Goal: Task Accomplishment & Management: Use online tool/utility

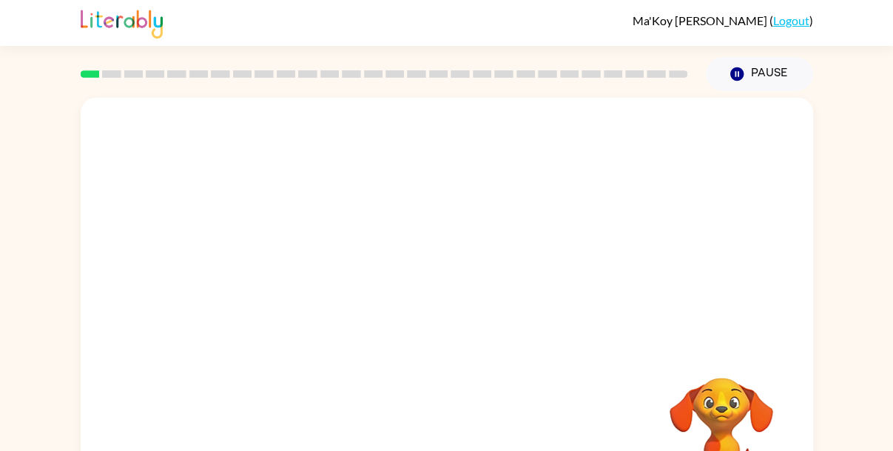
click at [810, 340] on div at bounding box center [447, 222] width 733 height 249
click at [712, 386] on video "Your browser must support playing .mp4 files to use Literably. Please try using…" at bounding box center [722, 429] width 148 height 148
click at [440, 317] on div at bounding box center [447, 316] width 95 height 54
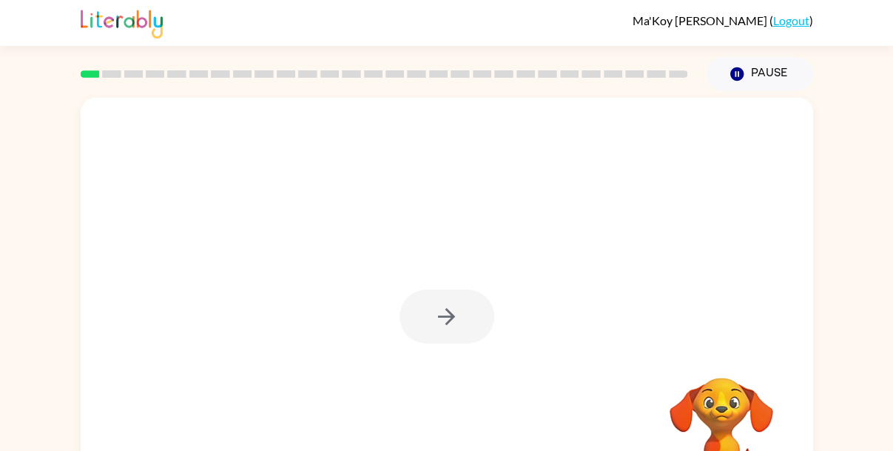
click at [440, 317] on div at bounding box center [447, 316] width 95 height 54
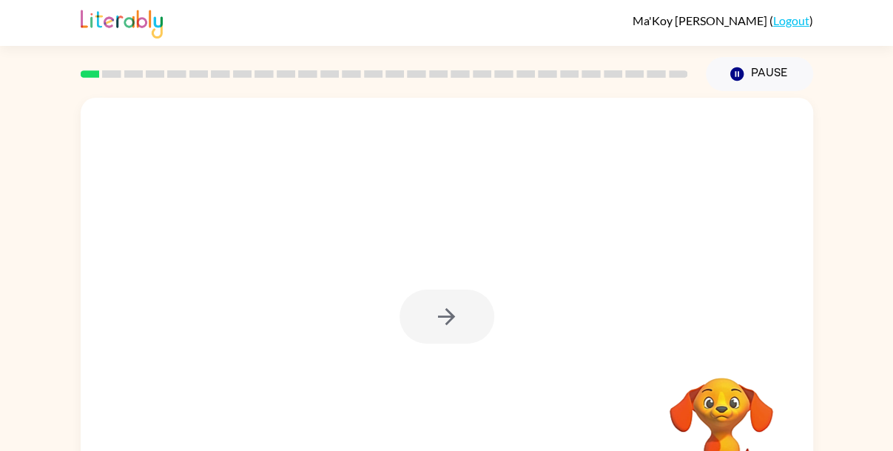
click at [440, 317] on div at bounding box center [447, 316] width 95 height 54
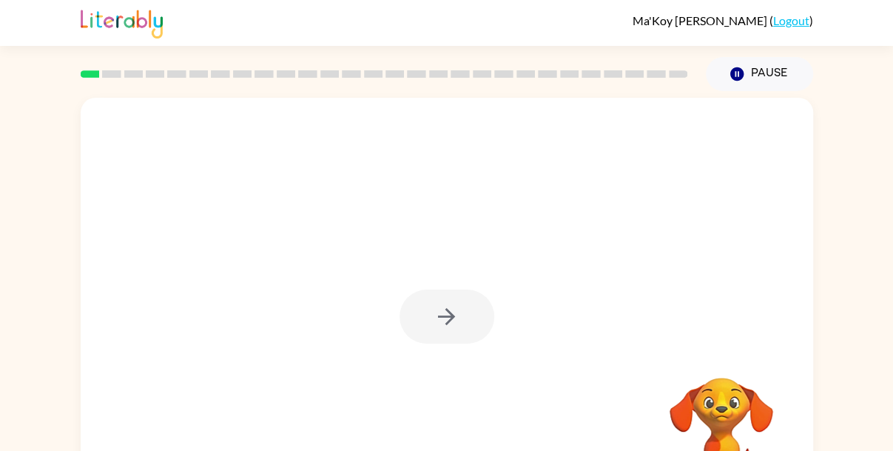
click at [440, 317] on div at bounding box center [447, 316] width 95 height 54
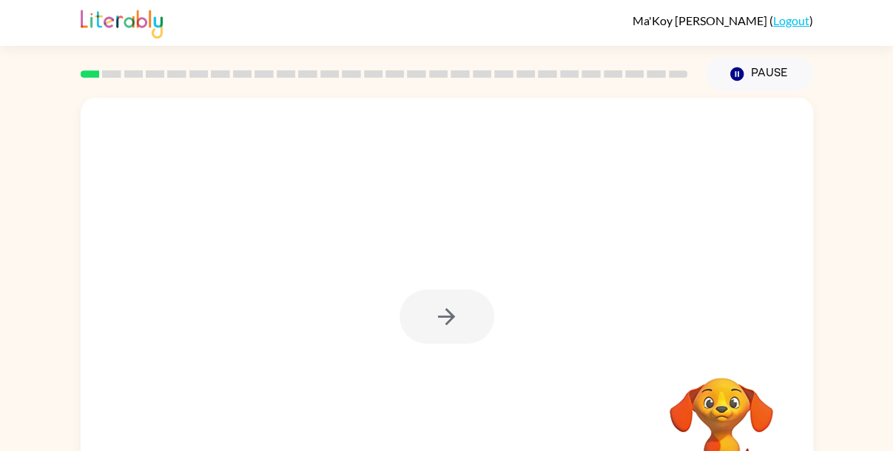
click at [440, 317] on div at bounding box center [447, 316] width 95 height 54
click at [440, 319] on div at bounding box center [447, 316] width 95 height 54
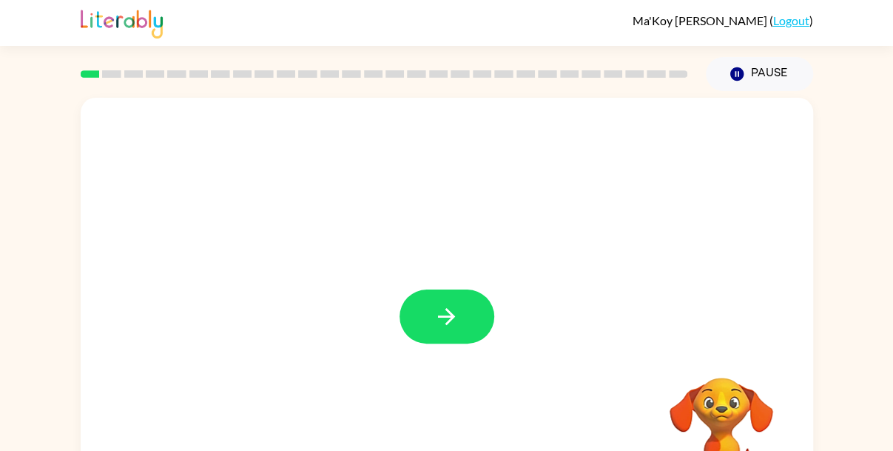
drag, startPoint x: 440, startPoint y: 319, endPoint x: 429, endPoint y: 319, distance: 10.4
click at [429, 319] on button "button" at bounding box center [447, 316] width 95 height 54
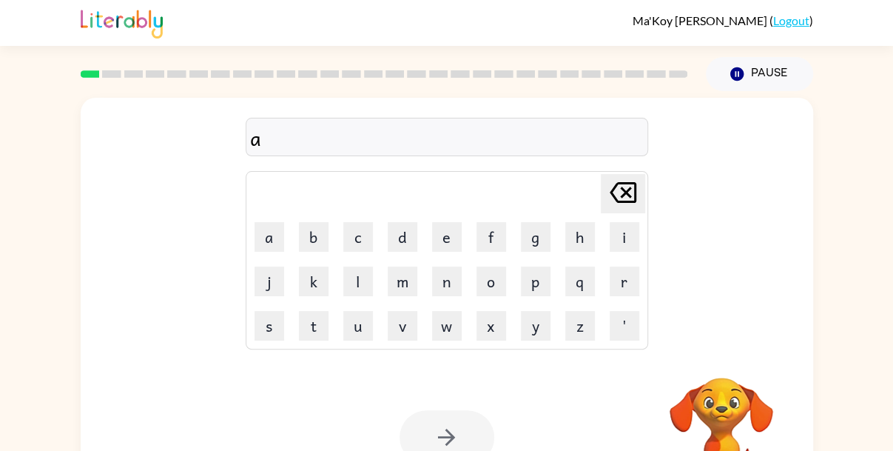
click at [718, 374] on video "Your browser must support playing .mp4 files to use Literably. Please try using…" at bounding box center [722, 429] width 148 height 148
click at [719, 393] on video "Your browser must support playing .mp4 files to use Literably. Please try using…" at bounding box center [722, 429] width 148 height 148
click at [718, 380] on video "Your browser must support playing .mp4 files to use Literably. Please try using…" at bounding box center [722, 429] width 148 height 148
click at [727, 389] on video "Your browser must support playing .mp4 files to use Literably. Please try using…" at bounding box center [722, 429] width 148 height 148
click at [725, 389] on video "Your browser must support playing .mp4 files to use Literably. Please try using…" at bounding box center [722, 429] width 148 height 148
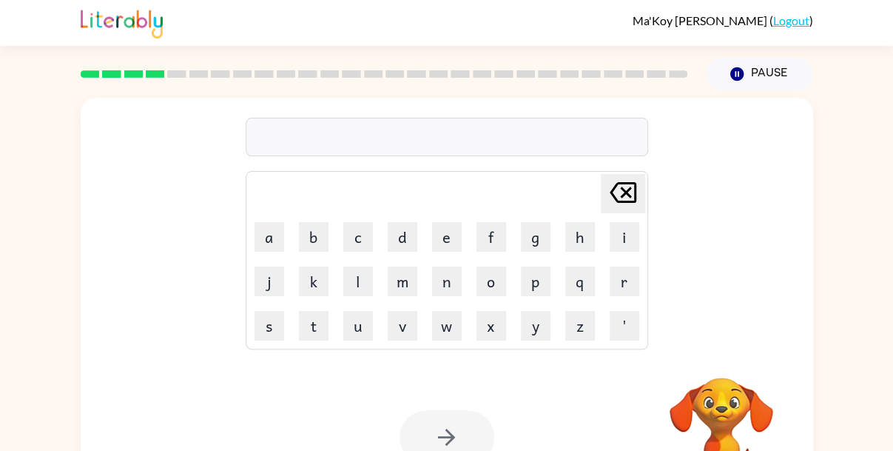
click at [730, 383] on video "Your browser must support playing .mp4 files to use Literably. Please try using…" at bounding box center [722, 429] width 148 height 148
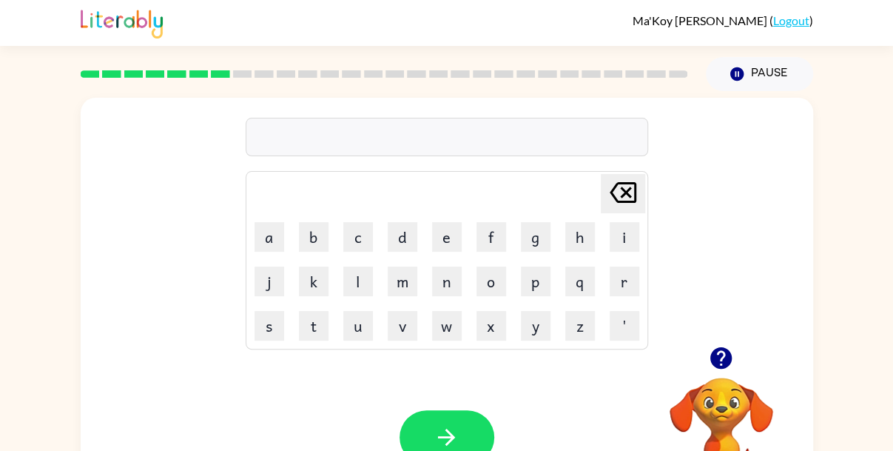
click at [715, 373] on button "button" at bounding box center [721, 358] width 38 height 38
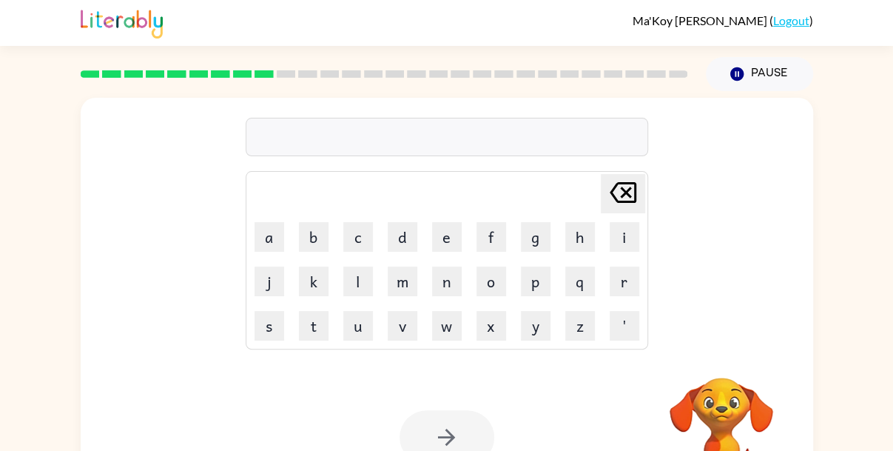
click at [713, 378] on video "Your browser must support playing .mp4 files to use Literably. Please try using…" at bounding box center [722, 429] width 148 height 148
click at [724, 384] on video "Your browser must support playing .mp4 files to use Literably. Please try using…" at bounding box center [722, 429] width 148 height 148
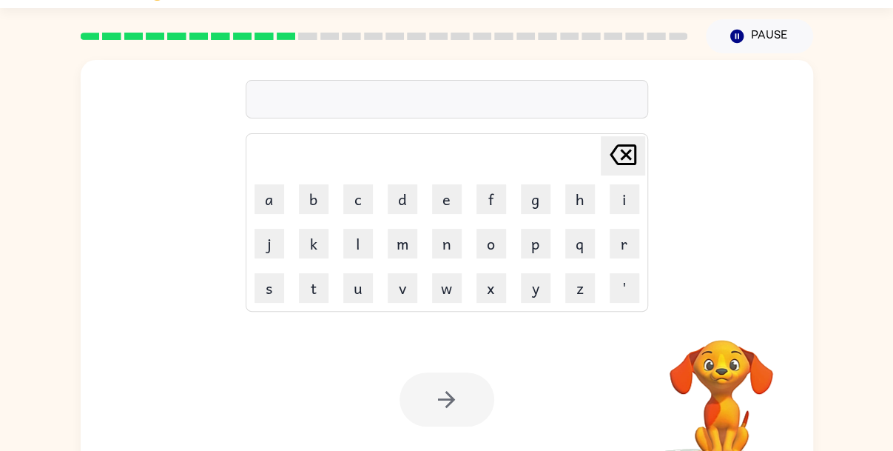
scroll to position [70, 0]
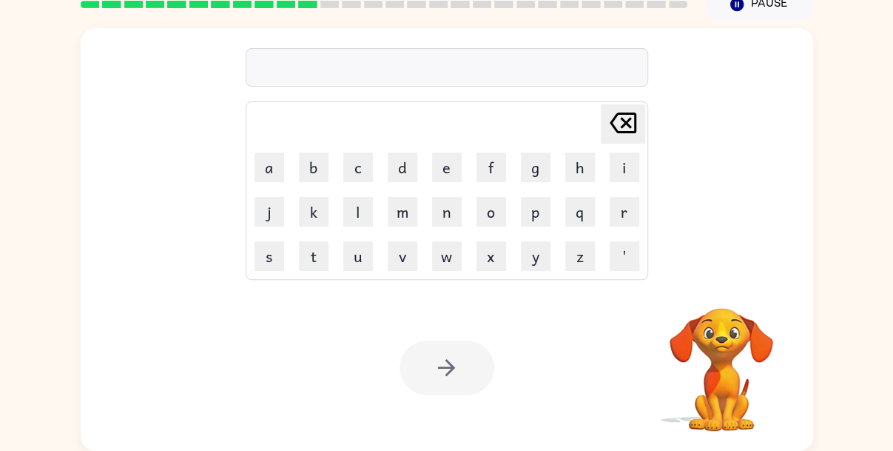
click at [719, 326] on video "Your browser must support playing .mp4 files to use Literably. Please try using…" at bounding box center [722, 359] width 148 height 148
drag, startPoint x: 722, startPoint y: 307, endPoint x: 713, endPoint y: 323, distance: 18.9
click at [713, 323] on video "Your browser must support playing .mp4 files to use Literably. Please try using…" at bounding box center [722, 359] width 148 height 148
click at [619, 124] on icon "[PERSON_NAME] last character input" at bounding box center [623, 123] width 36 height 36
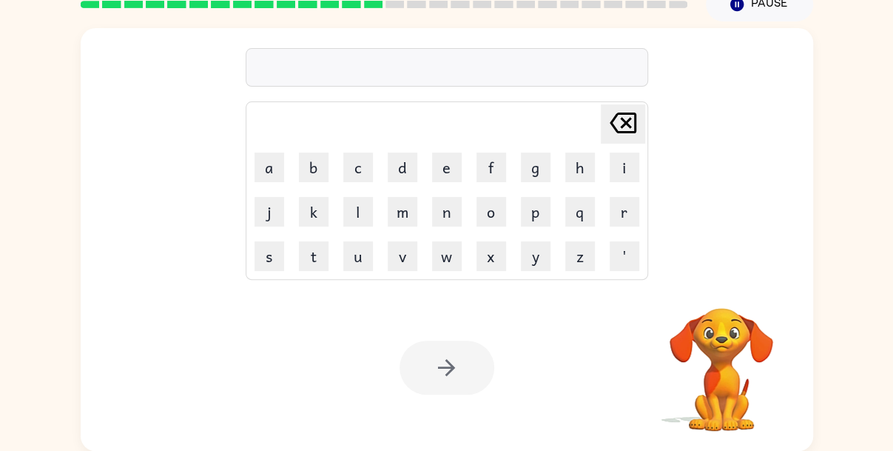
click at [619, 122] on icon "[PERSON_NAME] last character input" at bounding box center [623, 123] width 36 height 36
type button "delete"
click at [619, 119] on icon "[PERSON_NAME] last character input" at bounding box center [623, 123] width 36 height 36
click at [723, 332] on video "Your browser must support playing .mp4 files to use Literably. Please try using…" at bounding box center [722, 359] width 148 height 148
click at [733, 330] on video "Your browser must support playing .mp4 files to use Literably. Please try using…" at bounding box center [722, 359] width 148 height 148
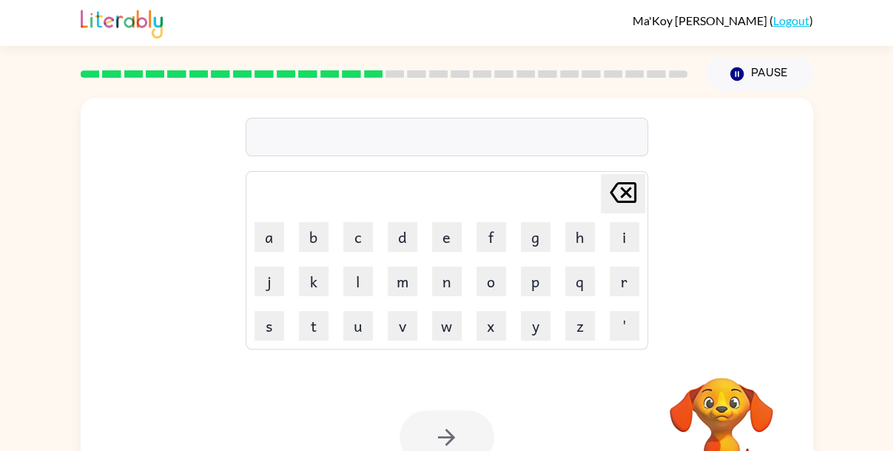
scroll to position [0, 0]
click at [783, 19] on link "Logout" at bounding box center [791, 20] width 36 height 14
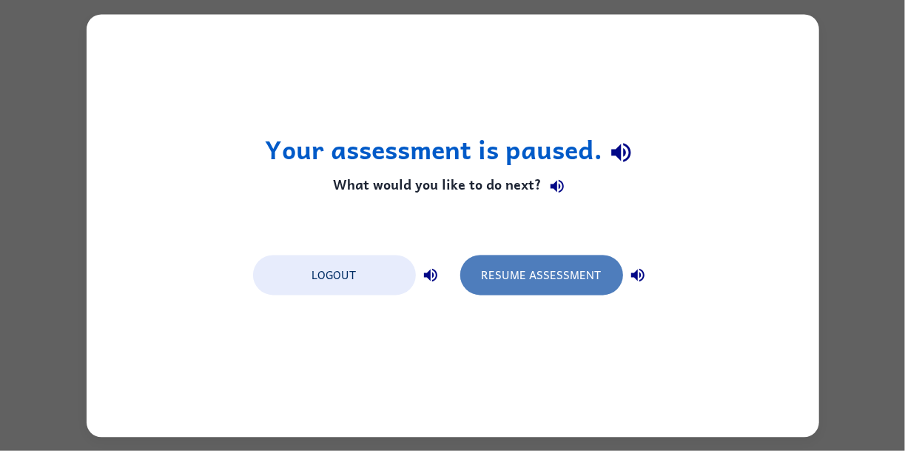
click at [530, 273] on button "Resume Assessment" at bounding box center [541, 275] width 163 height 40
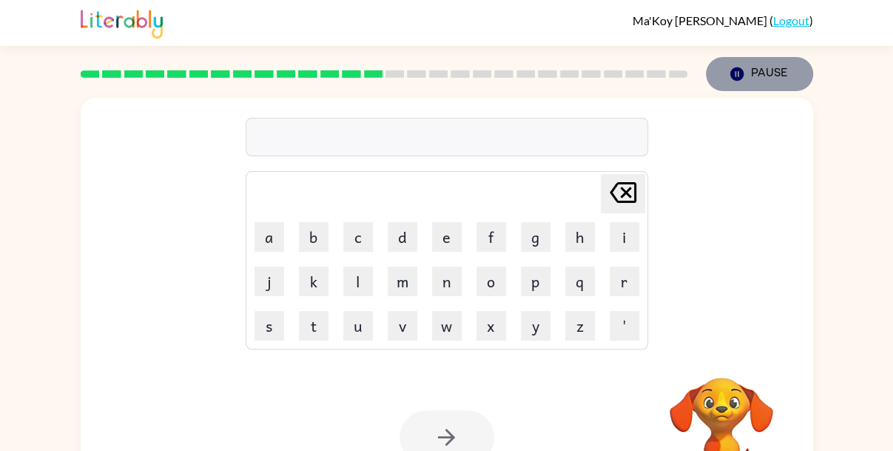
click at [771, 68] on button "Pause Pause" at bounding box center [759, 74] width 107 height 34
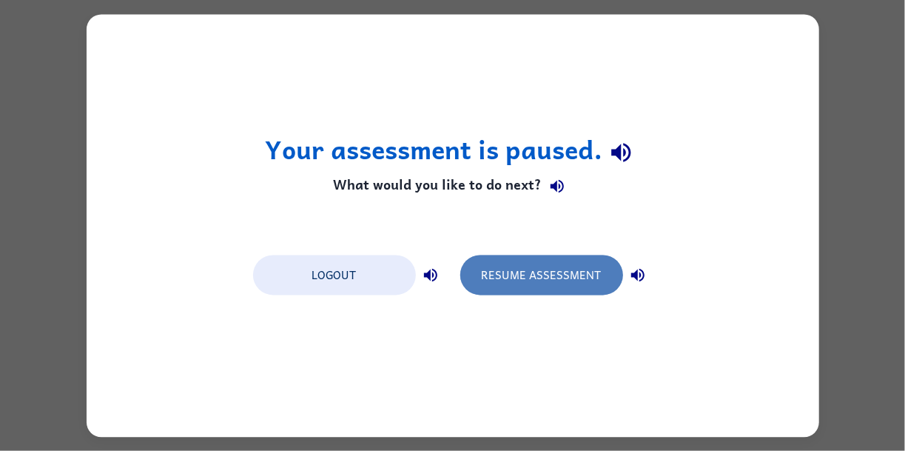
click at [517, 277] on button "Resume Assessment" at bounding box center [541, 275] width 163 height 40
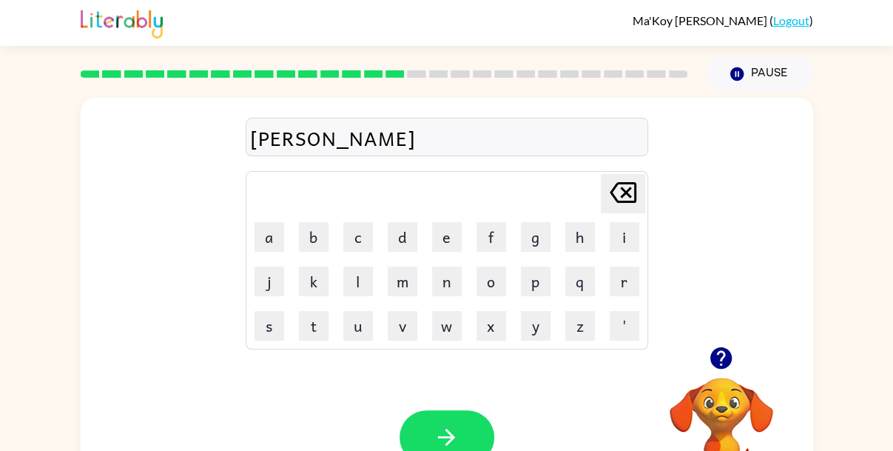
drag, startPoint x: 443, startPoint y: 426, endPoint x: 417, endPoint y: 430, distance: 25.6
click at [417, 430] on button "button" at bounding box center [447, 437] width 95 height 54
drag, startPoint x: 435, startPoint y: 430, endPoint x: 423, endPoint y: 429, distance: 11.9
click at [423, 429] on button "button" at bounding box center [447, 437] width 95 height 54
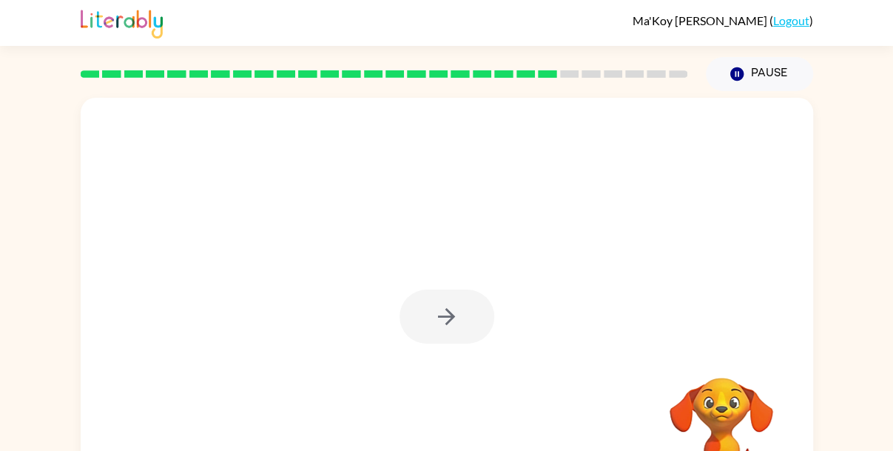
click at [446, 328] on div at bounding box center [447, 316] width 95 height 54
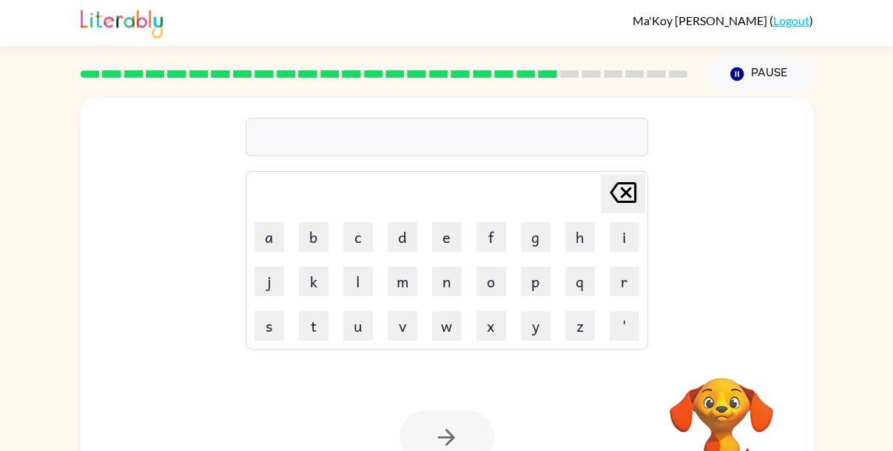
click at [722, 384] on video "Your browser must support playing .mp4 files to use Literably. Please try using…" at bounding box center [722, 429] width 148 height 148
click at [702, 389] on video "Your browser must support playing .mp4 files to use Literably. Please try using…" at bounding box center [722, 429] width 148 height 148
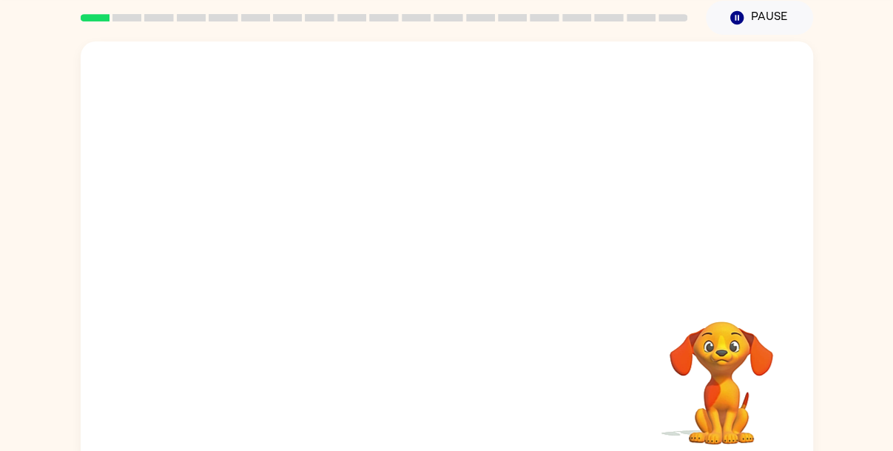
scroll to position [70, 0]
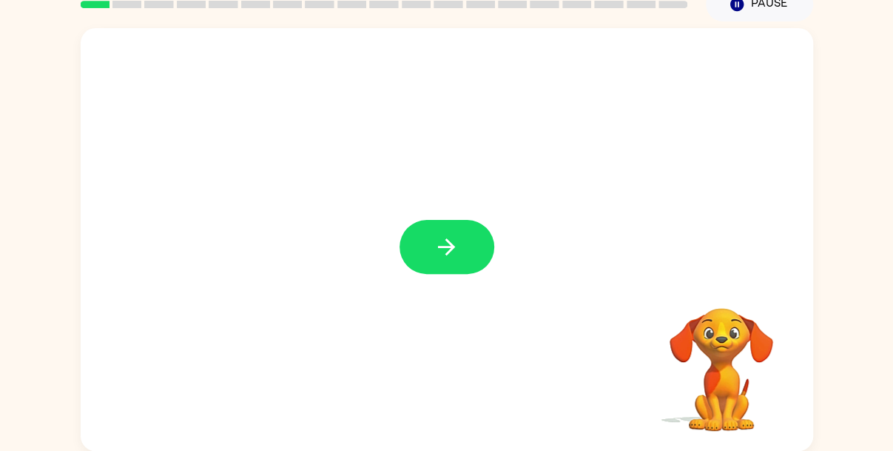
click at [457, 243] on icon "button" at bounding box center [447, 247] width 26 height 26
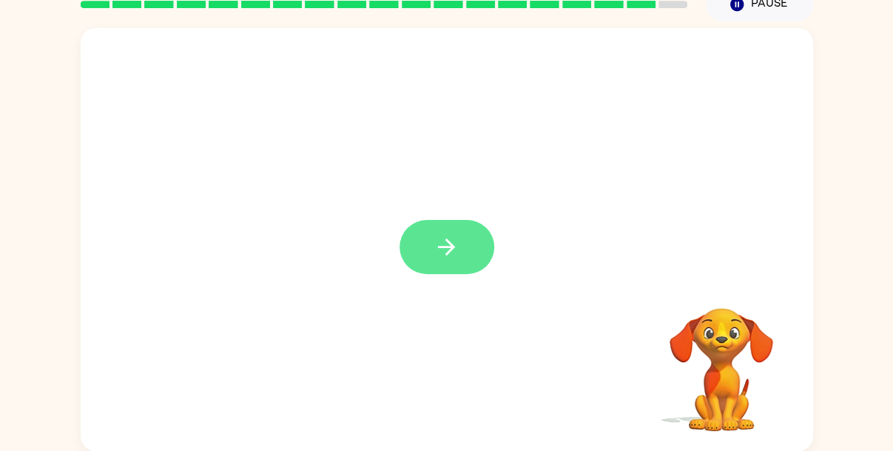
click at [420, 258] on button "button" at bounding box center [447, 247] width 95 height 54
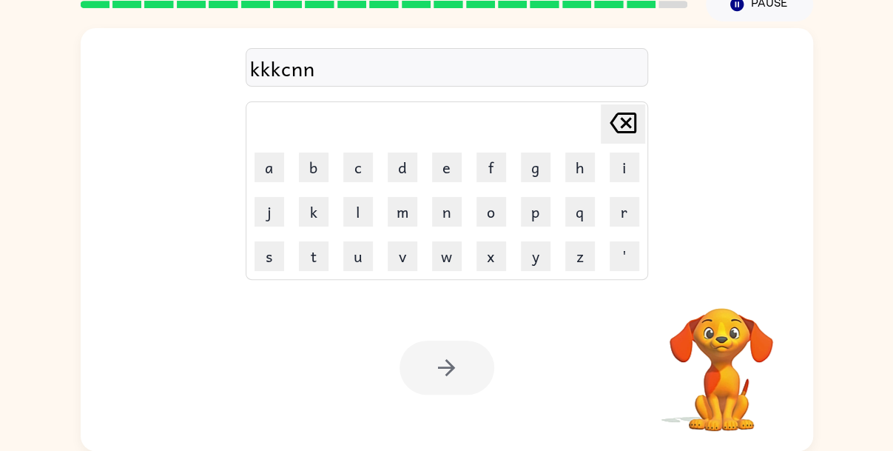
type button "delete"
click at [601, 104] on button "[PERSON_NAME] last character input" at bounding box center [623, 123] width 44 height 39
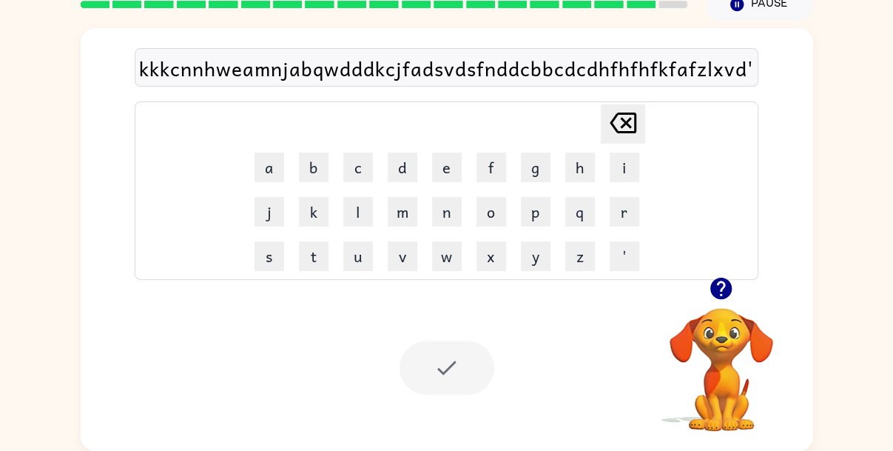
scroll to position [43, 0]
